Goal: Find specific page/section: Find specific page/section

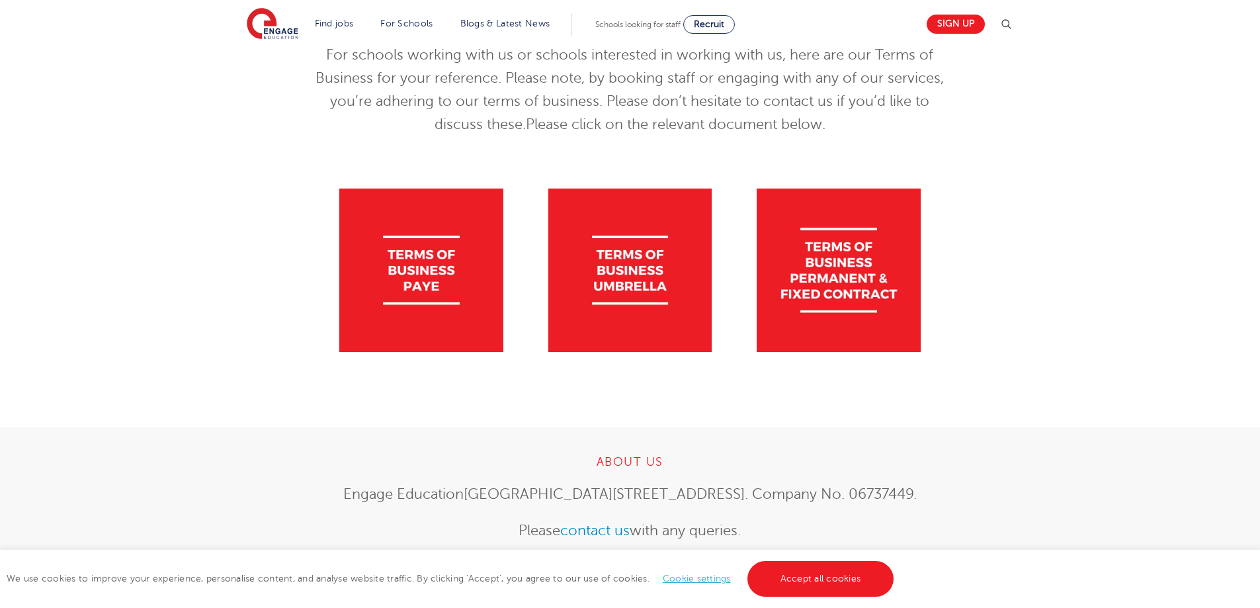
scroll to position [132, 0]
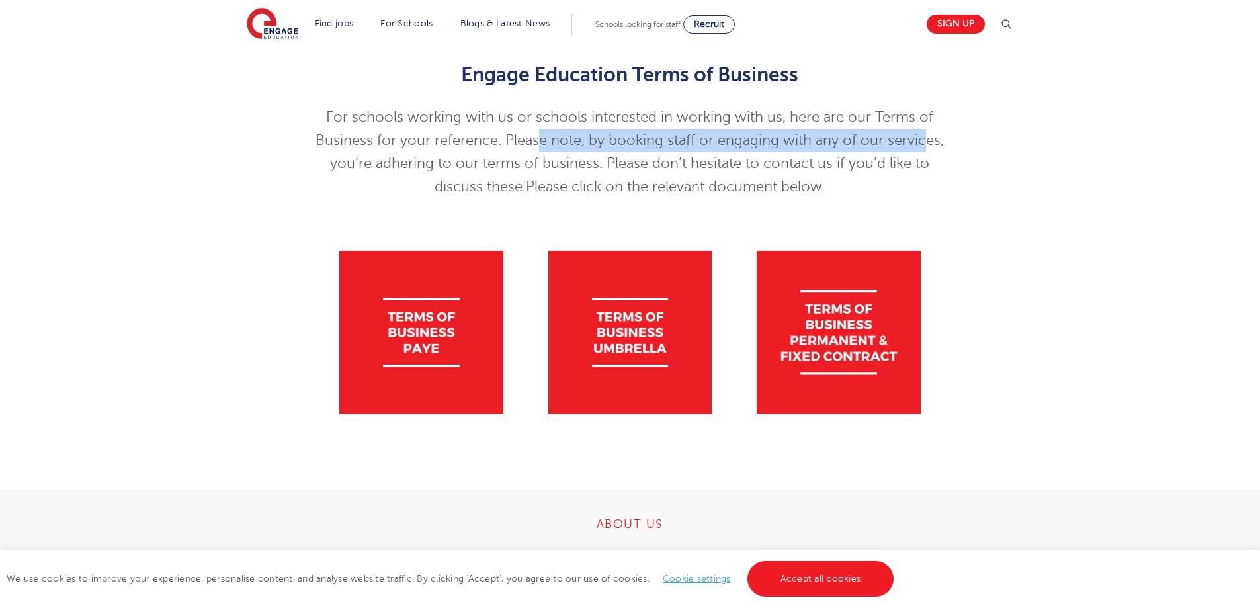
drag, startPoint x: 542, startPoint y: 146, endPoint x: 927, endPoint y: 148, distance: 385.0
click at [925, 147] on p "For schools working with us or schools interested in working with us, here are …" at bounding box center [630, 152] width 649 height 93
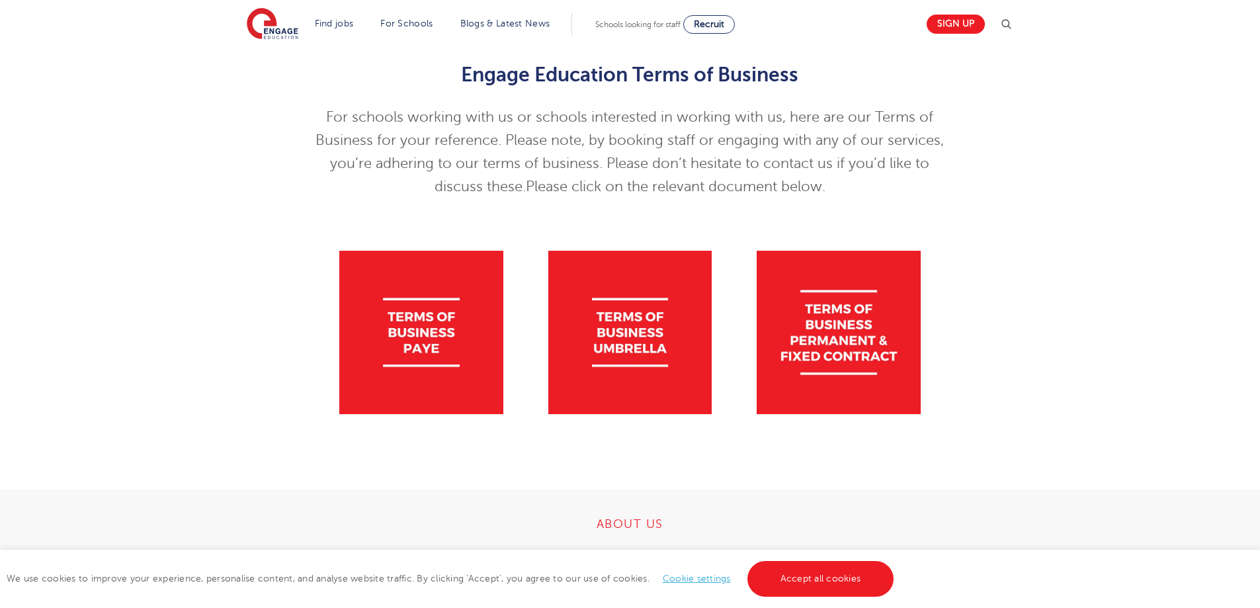
click at [947, 163] on p "For schools working with us or schools interested in working with us, here are …" at bounding box center [630, 152] width 649 height 93
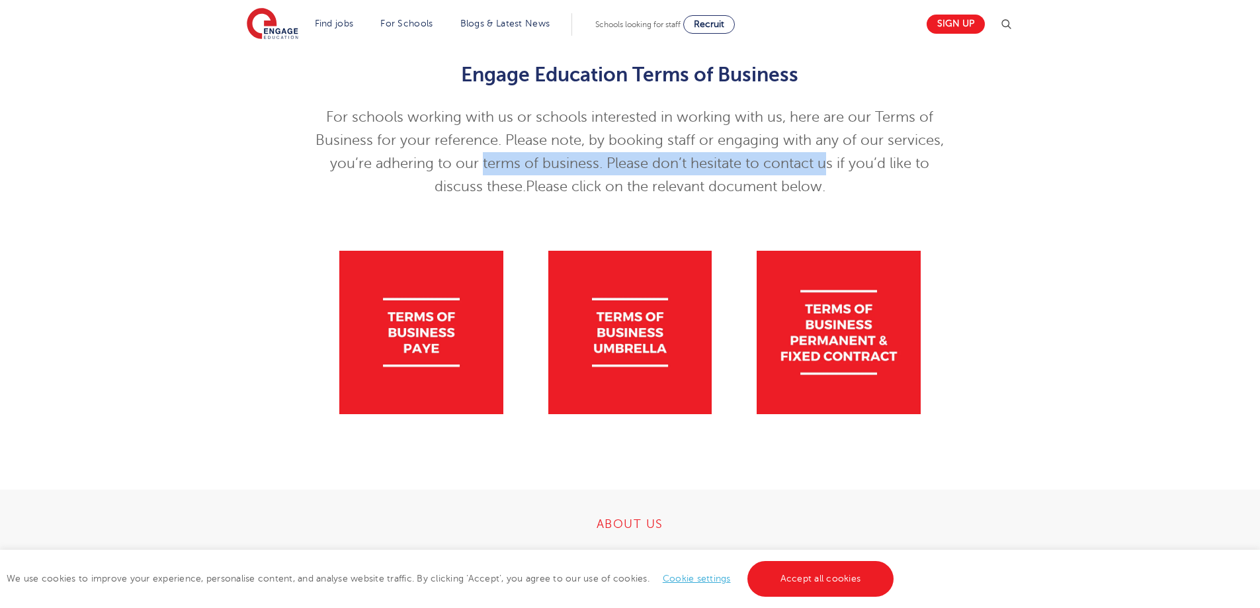
drag, startPoint x: 481, startPoint y: 159, endPoint x: 865, endPoint y: 178, distance: 384.8
click at [857, 177] on p "For schools working with us or schools interested in working with us, here are …" at bounding box center [630, 152] width 649 height 93
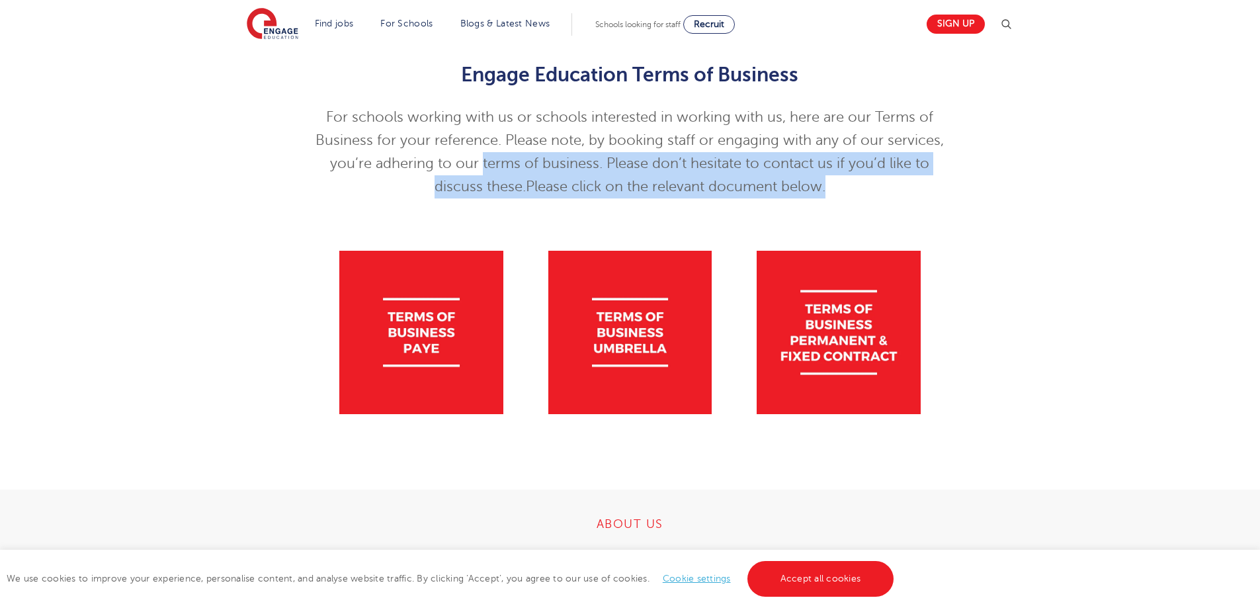
click at [933, 183] on p "For schools working with us or schools interested in working with us, here are …" at bounding box center [630, 152] width 649 height 93
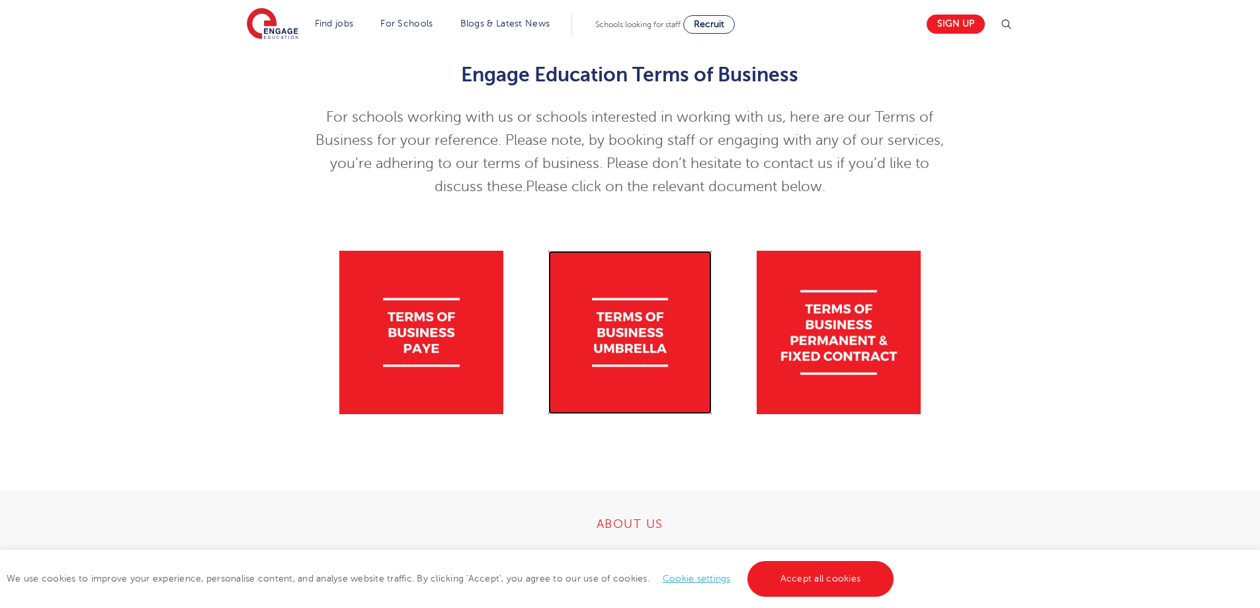
click at [628, 309] on img at bounding box center [629, 332] width 163 height 163
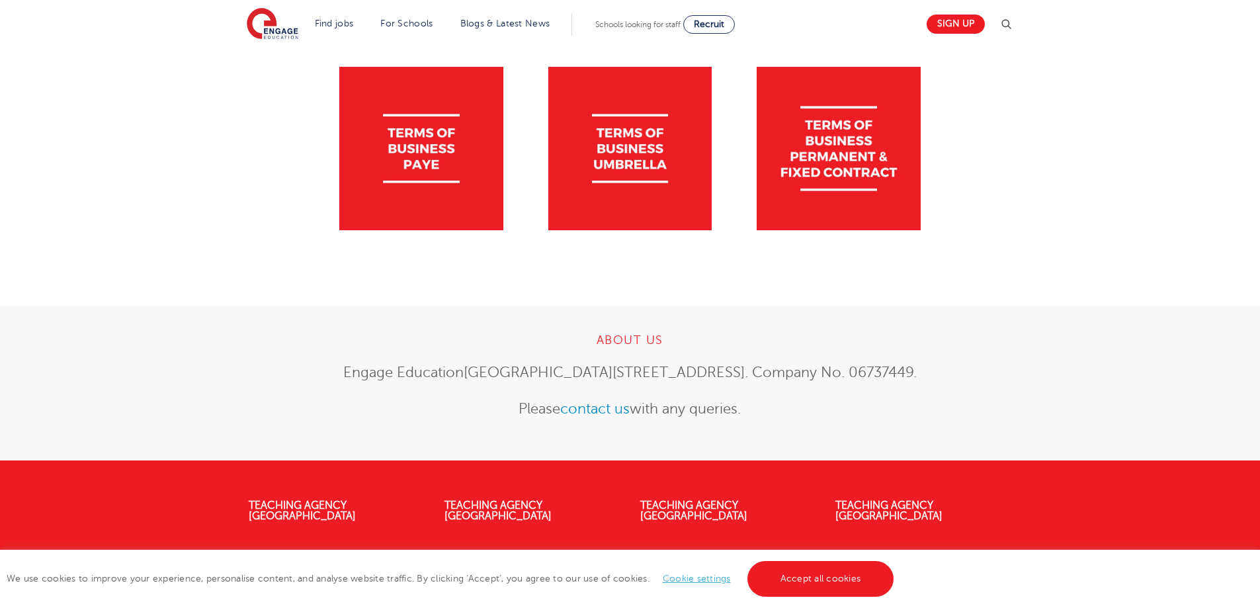
scroll to position [231, 0]
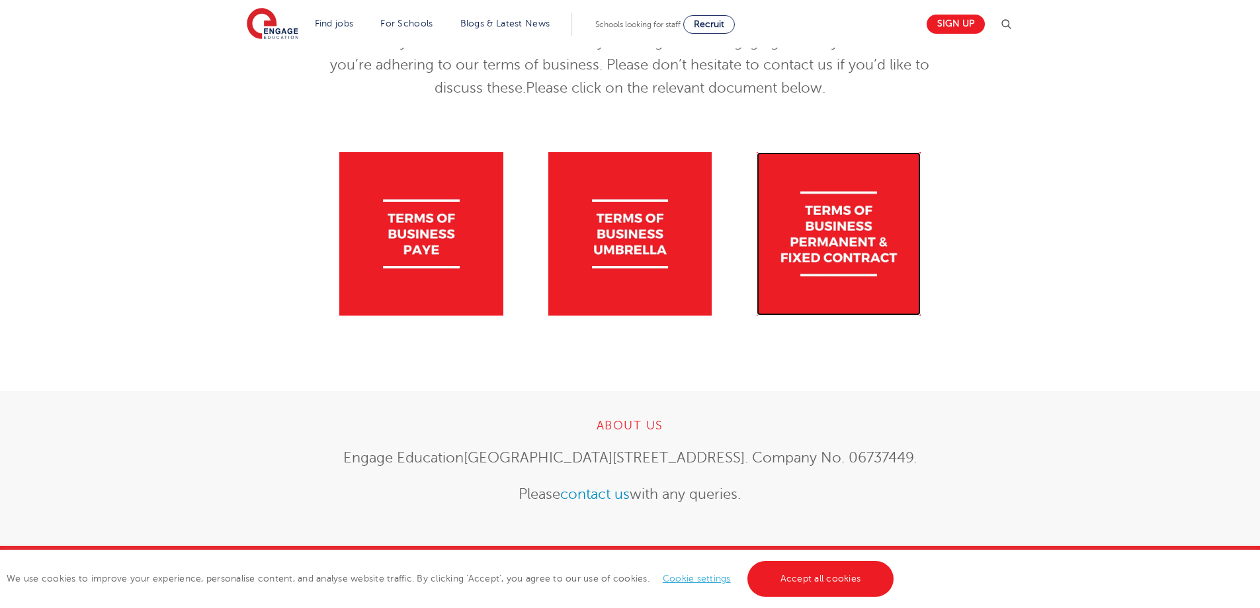
click at [863, 220] on img at bounding box center [838, 233] width 163 height 163
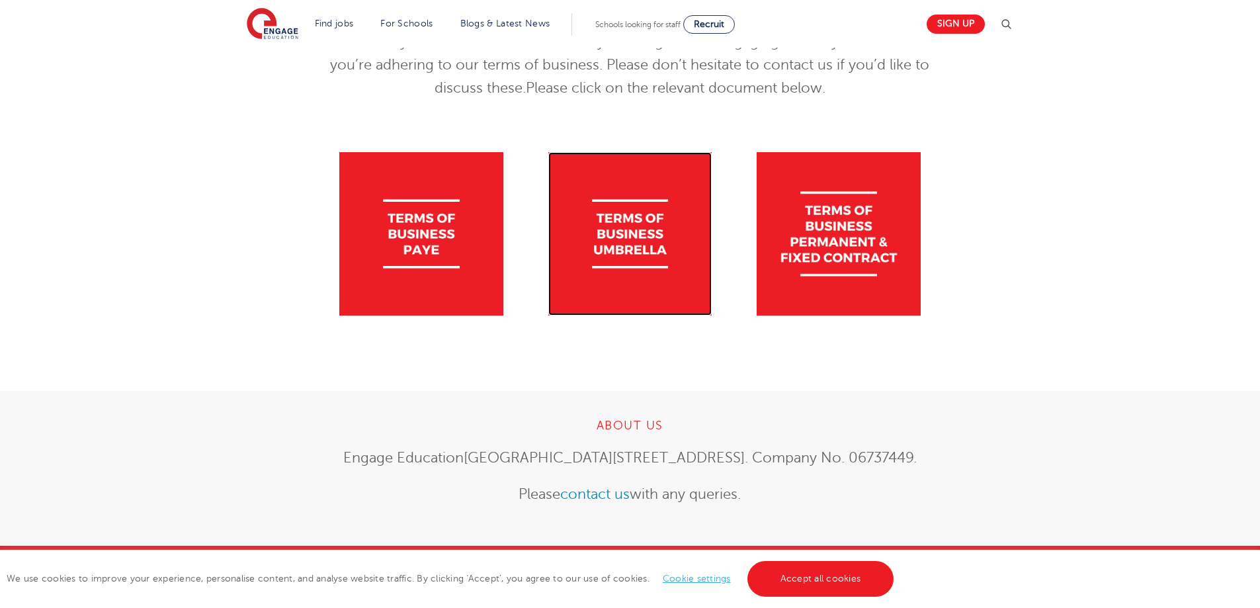
click at [636, 204] on img at bounding box center [629, 233] width 163 height 163
click at [608, 203] on img at bounding box center [629, 233] width 163 height 163
